Goal: Task Accomplishment & Management: Manage account settings

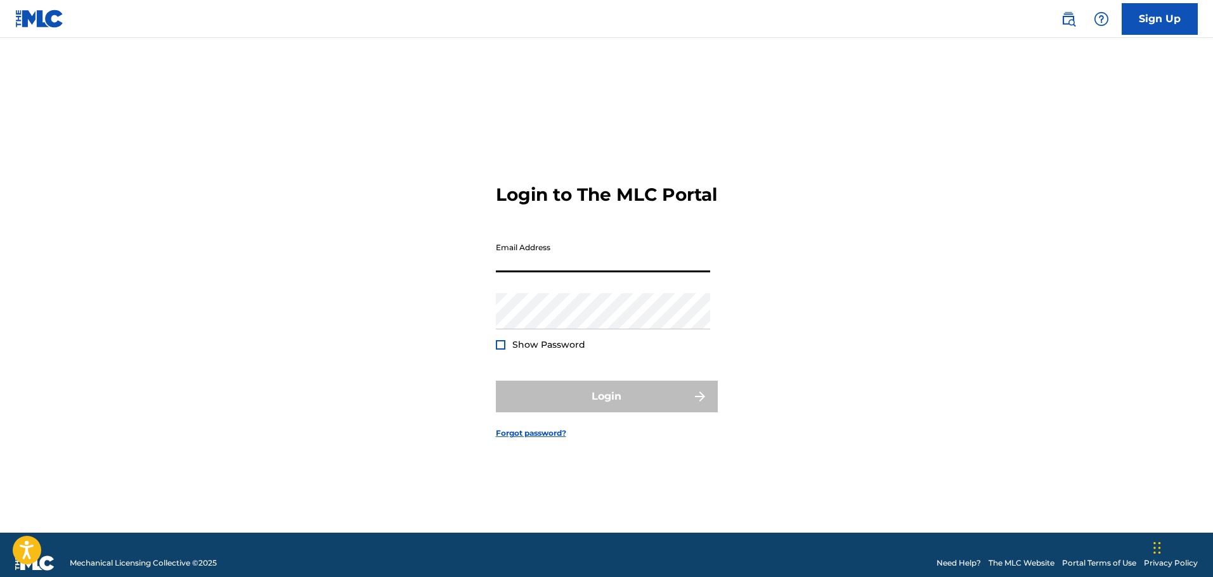
type input "[EMAIL_ADDRESS][DOMAIN_NAME]"
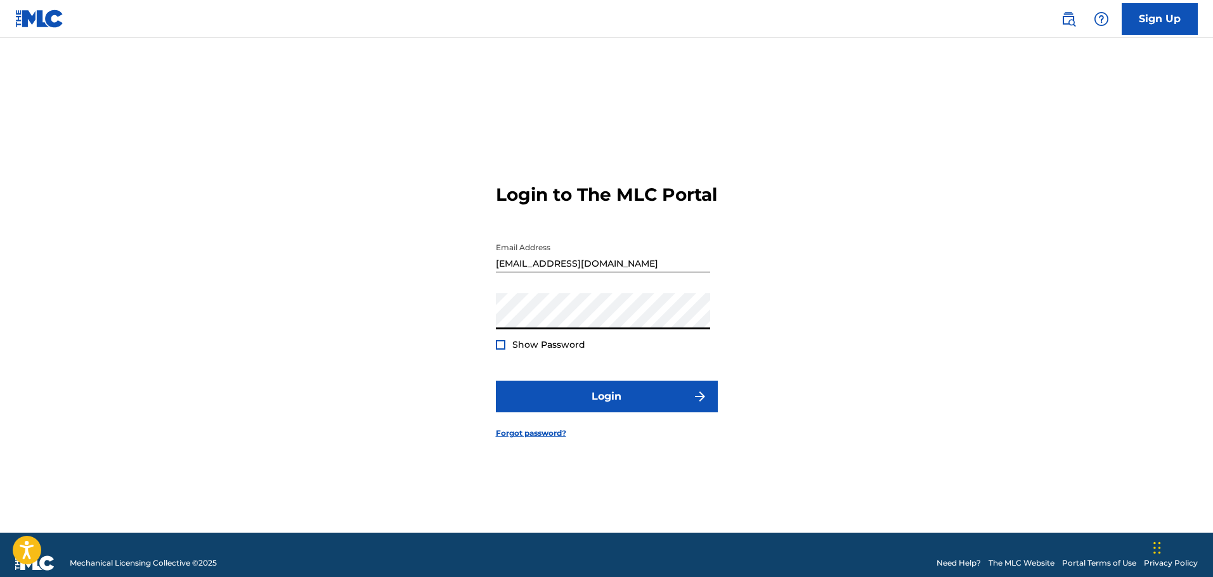
click at [496, 381] on button "Login" at bounding box center [607, 397] width 222 height 32
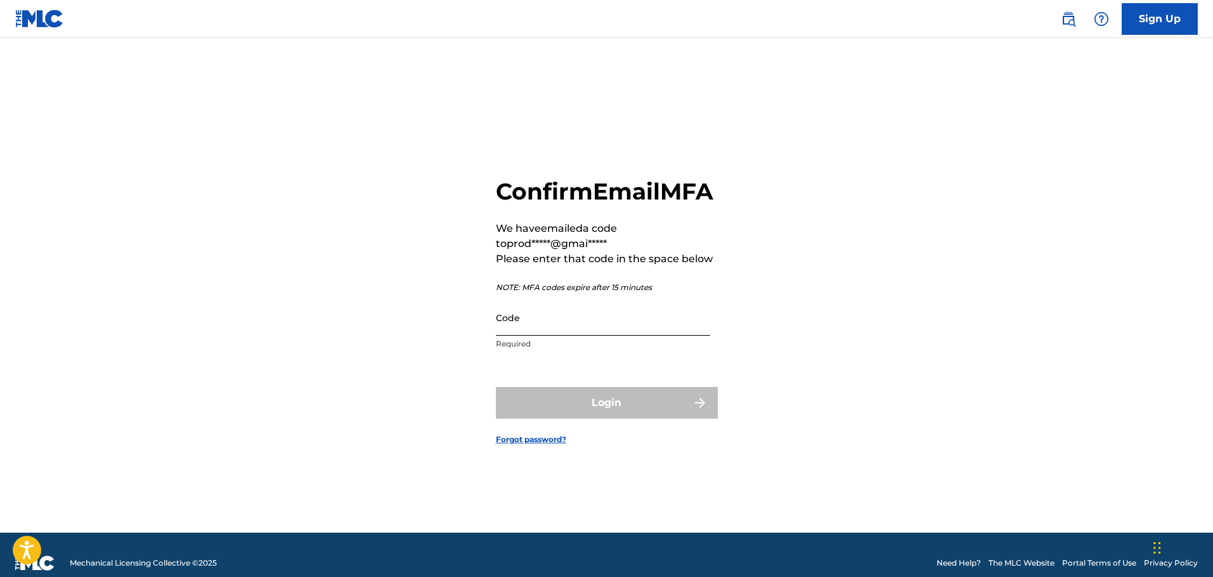
click at [553, 323] on input "Code" at bounding box center [603, 318] width 214 height 36
click at [556, 336] on input "Code" at bounding box center [603, 318] width 214 height 36
paste input "058403"
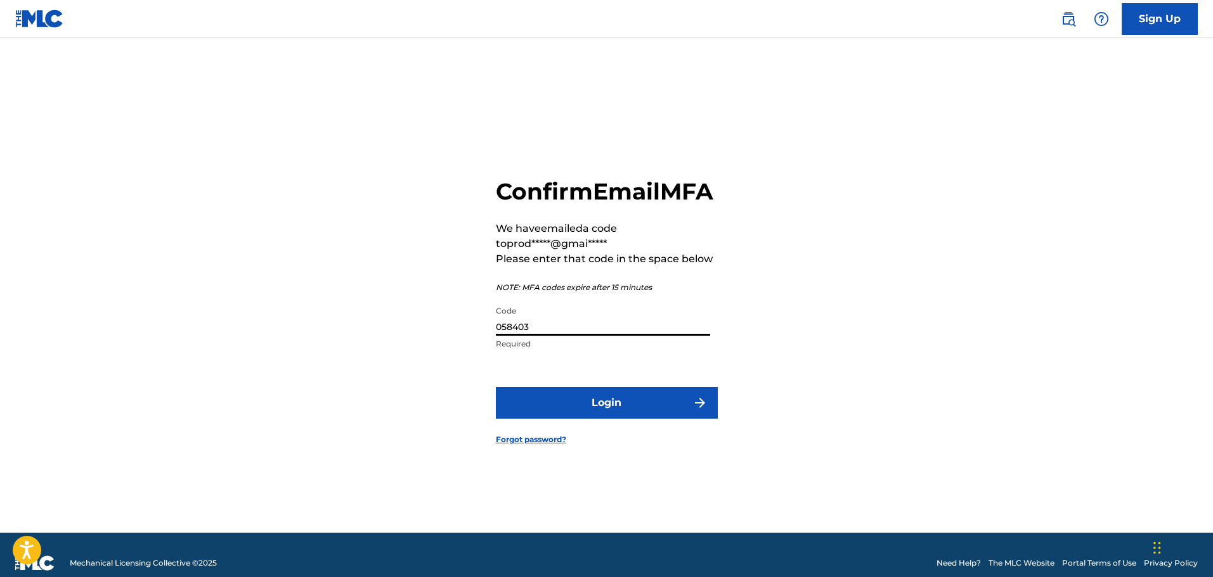
type input "058403"
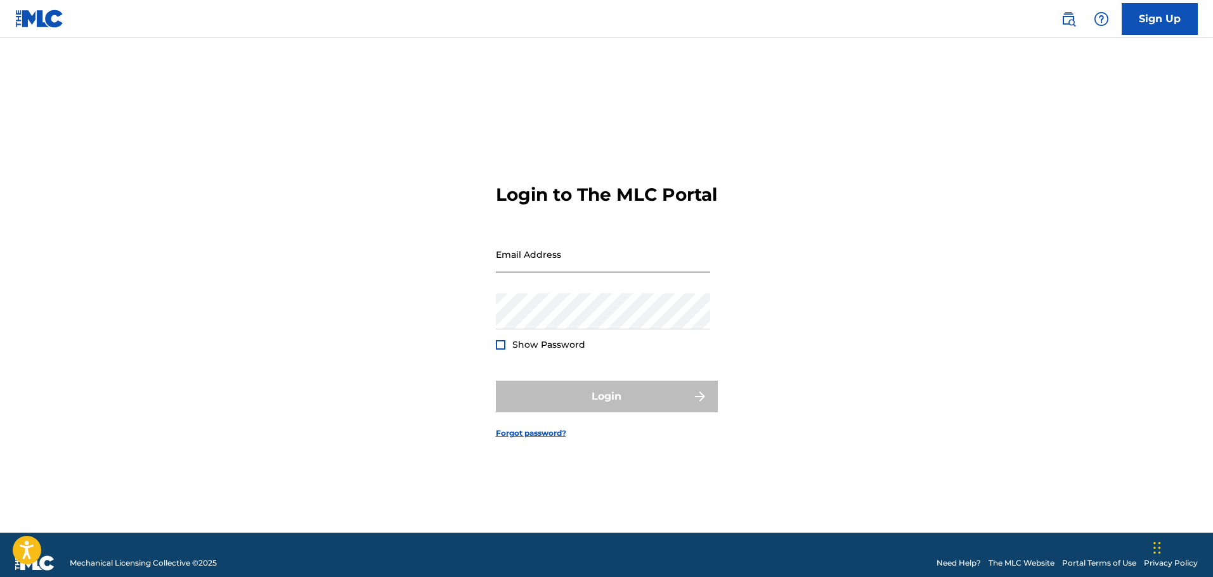
click at [579, 262] on input "Email Address" at bounding box center [603, 254] width 214 height 36
type input "[EMAIL_ADDRESS][DOMAIN_NAME]"
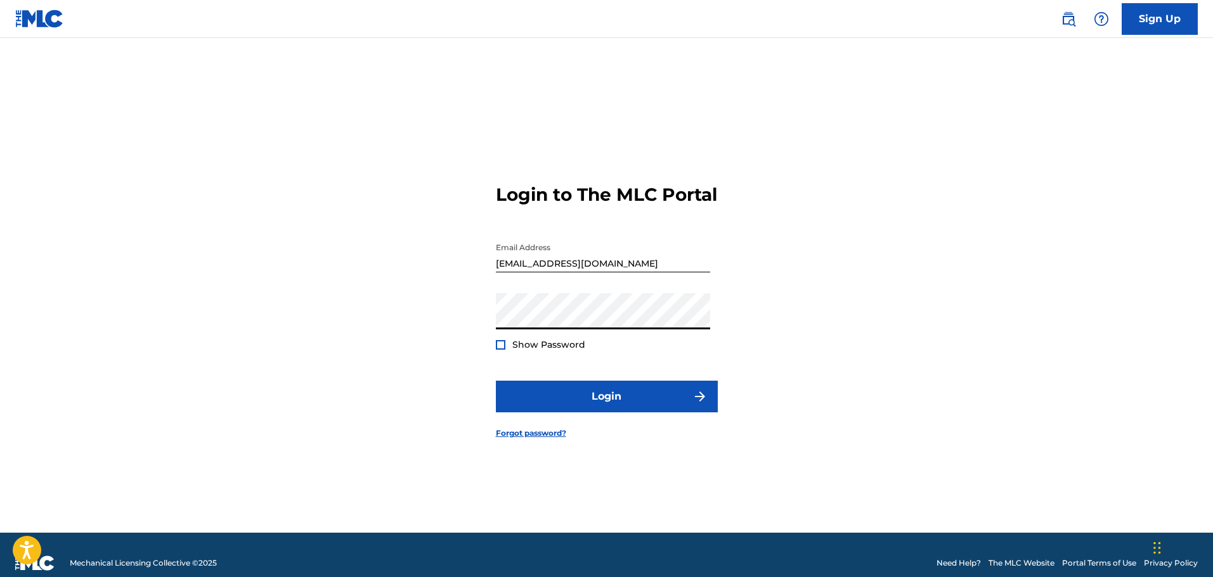
click at [496, 381] on button "Login" at bounding box center [607, 397] width 222 height 32
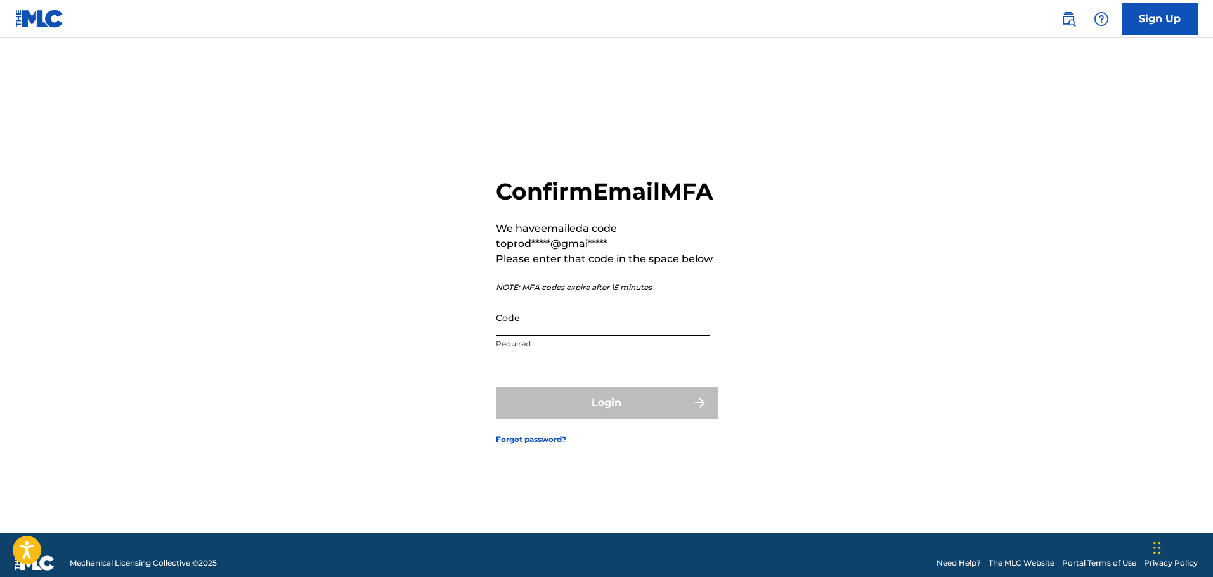
click at [531, 316] on input "Code" at bounding box center [603, 318] width 214 height 36
paste input "707604"
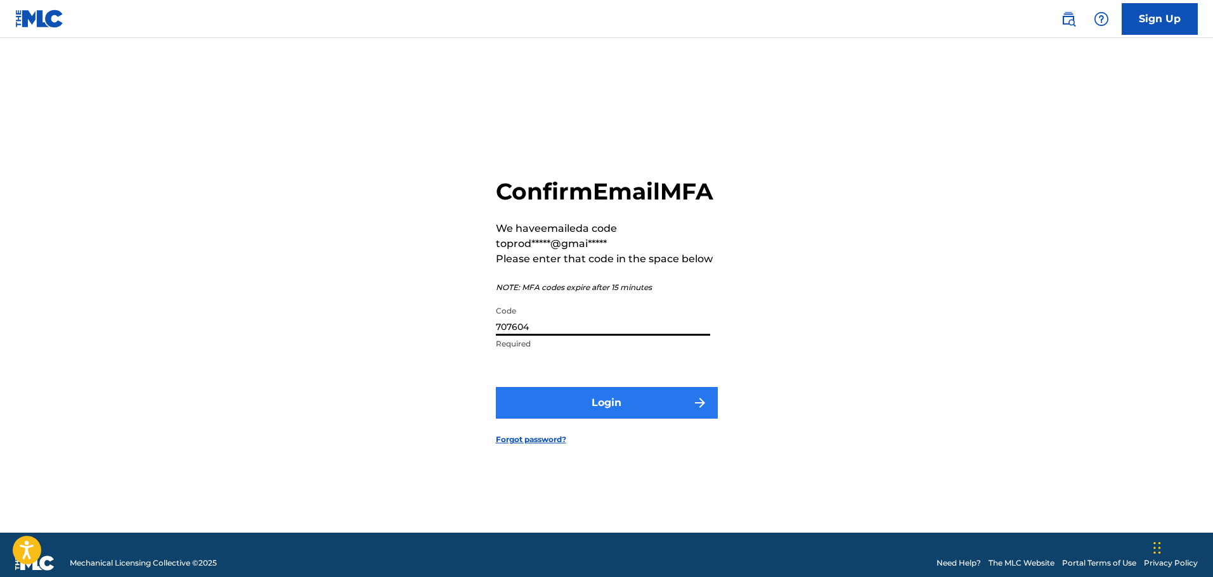
type input "707604"
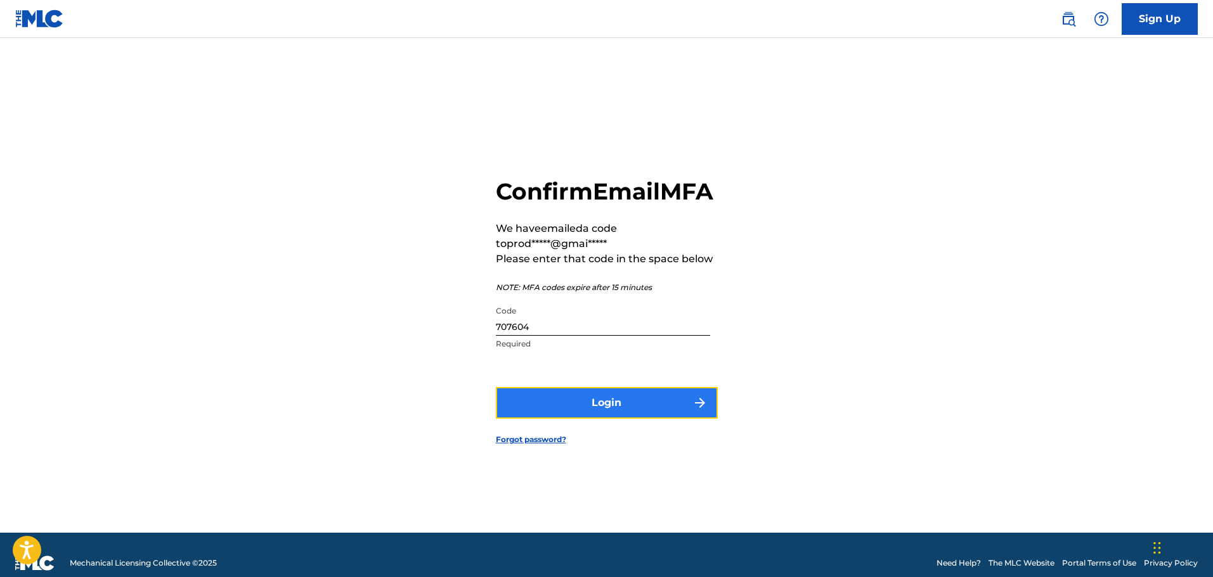
click at [558, 404] on button "Login" at bounding box center [607, 403] width 222 height 32
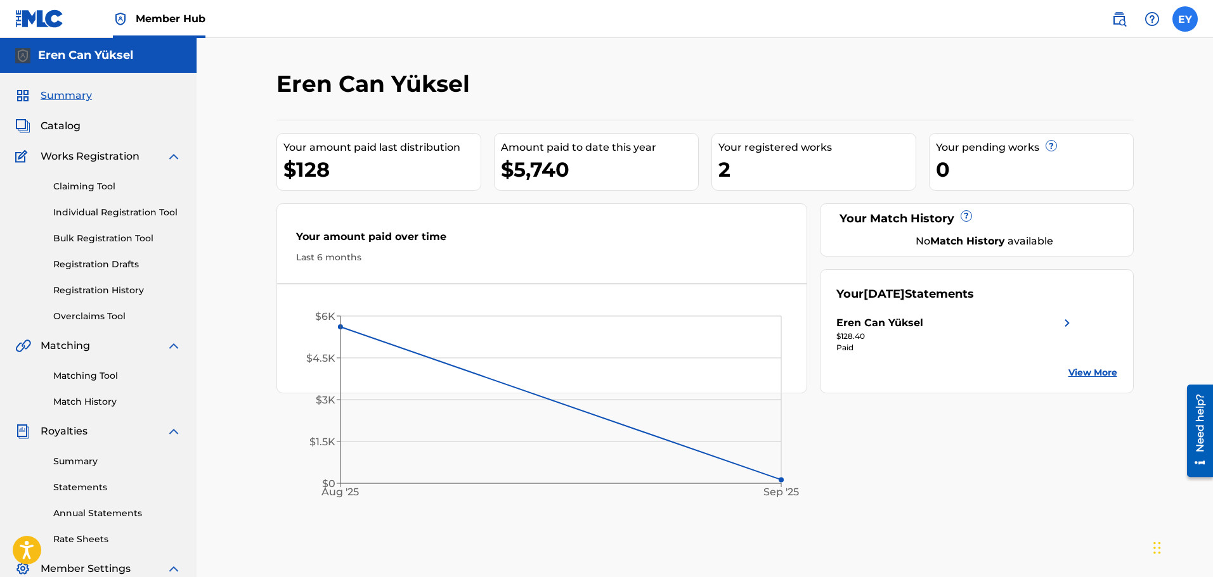
click at [1197, 17] on nav "Member Hub EY [PERSON_NAME] Can Yüksel [EMAIL_ADDRESS][DOMAIN_NAME] Notificatio…" at bounding box center [606, 19] width 1213 height 38
click at [1191, 17] on label at bounding box center [1184, 18] width 25 height 25
click at [1185, 19] on input "[PERSON_NAME] Can Yüksel [EMAIL_ADDRESS][DOMAIN_NAME] Notification Preferences …" at bounding box center [1185, 19] width 0 height 0
